Goal: Understand process/instructions: Learn how to perform a task or action

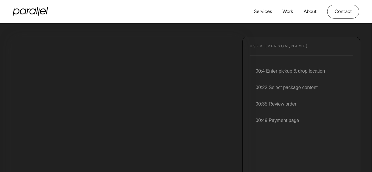
scroll to position [59, 0]
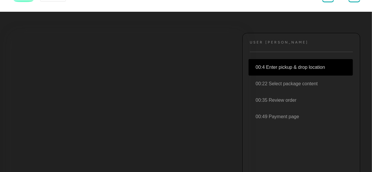
click at [277, 69] on li "00:4 Enter pickup & drop location" at bounding box center [301, 67] width 104 height 16
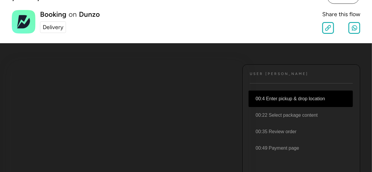
scroll to position [0, 0]
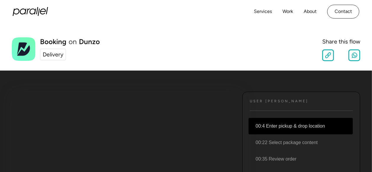
click at [48, 55] on div "Delivery" at bounding box center [53, 54] width 21 height 9
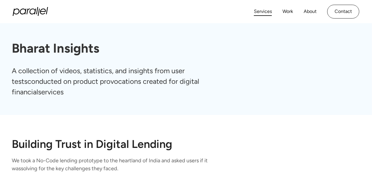
click at [266, 12] on link "Services" at bounding box center [263, 11] width 18 height 9
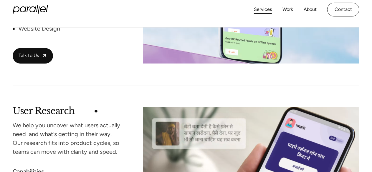
scroll to position [589, 0]
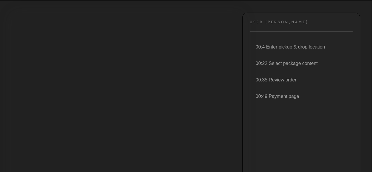
scroll to position [88, 0]
